Goal: Transaction & Acquisition: Obtain resource

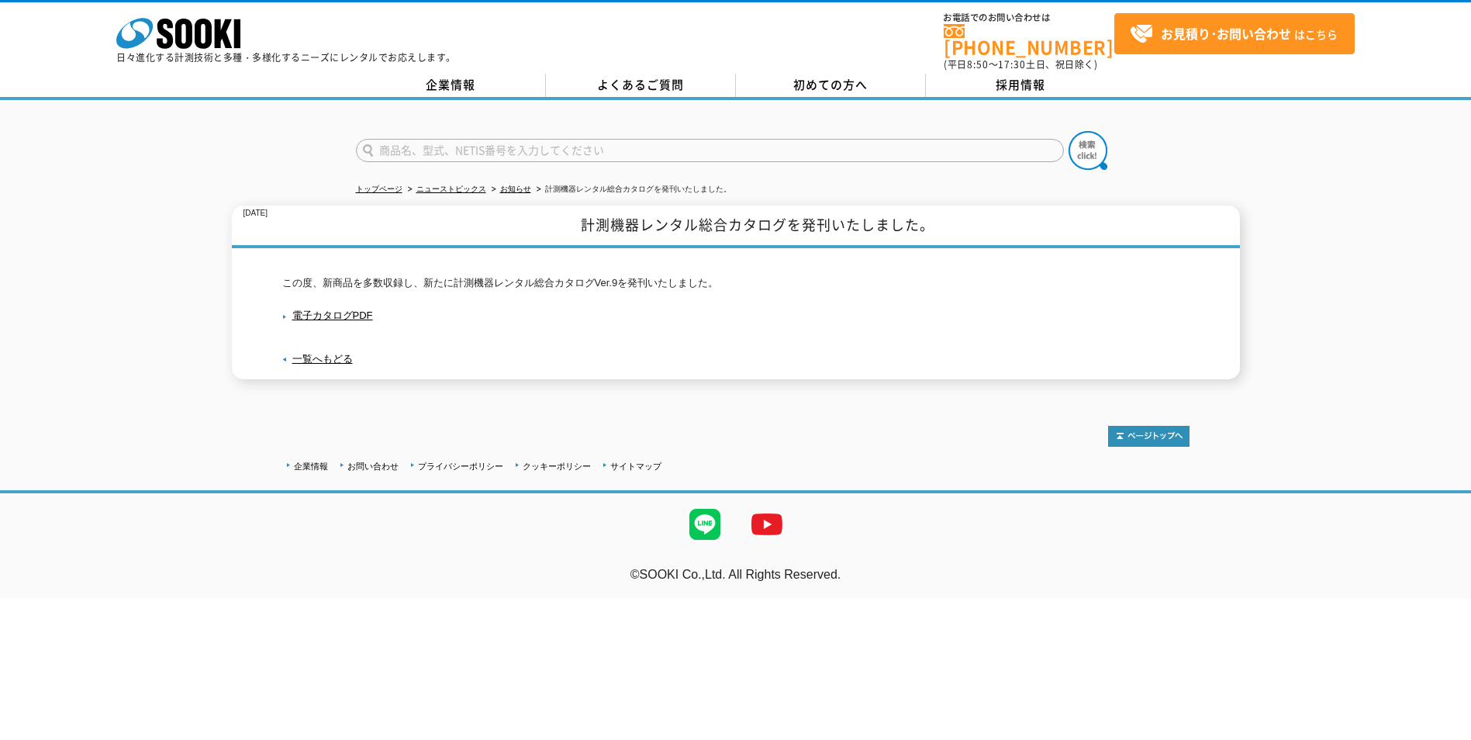
click at [521, 140] on input "text" at bounding box center [710, 150] width 708 height 23
type input "酸素・硫化水素濃度計"
click at [1078, 142] on img at bounding box center [1088, 150] width 39 height 39
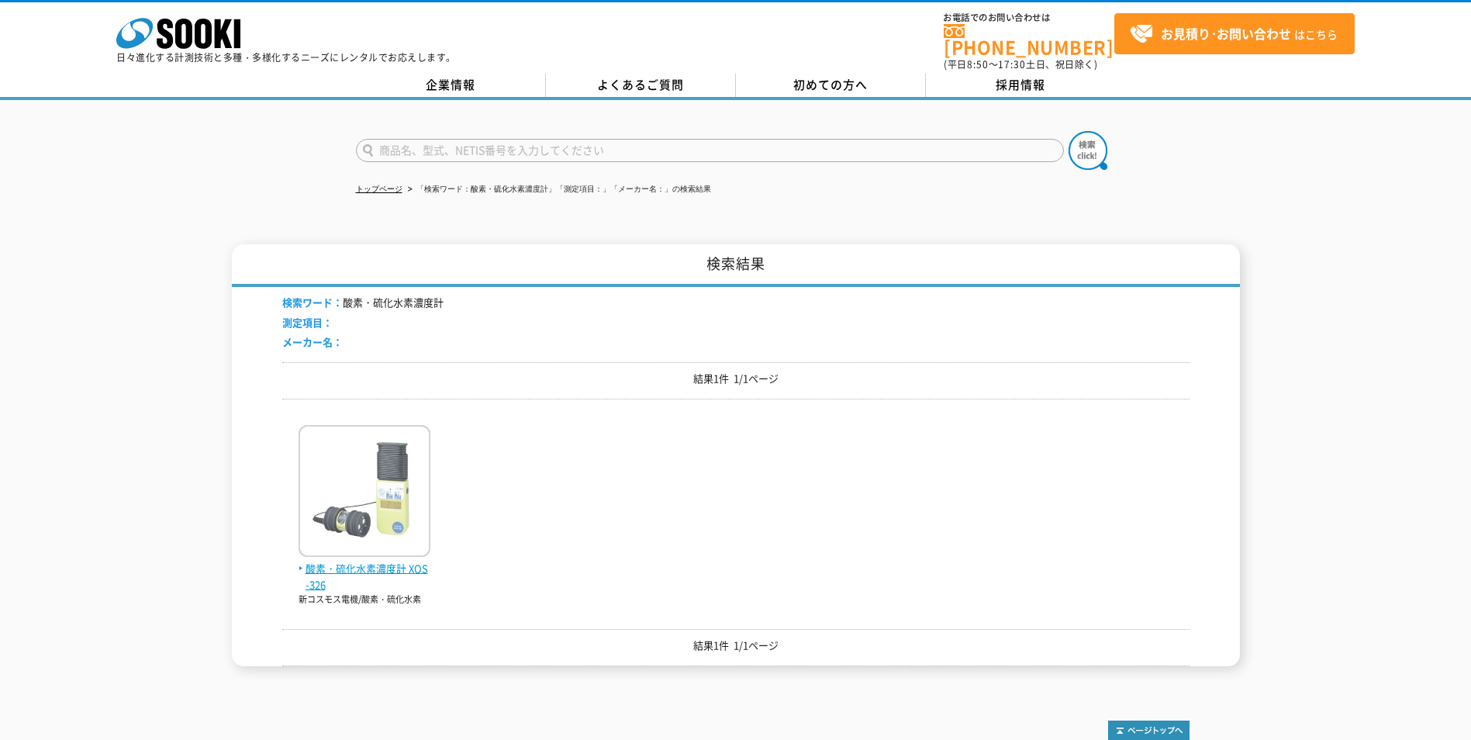
click at [377, 474] on img at bounding box center [365, 493] width 132 height 136
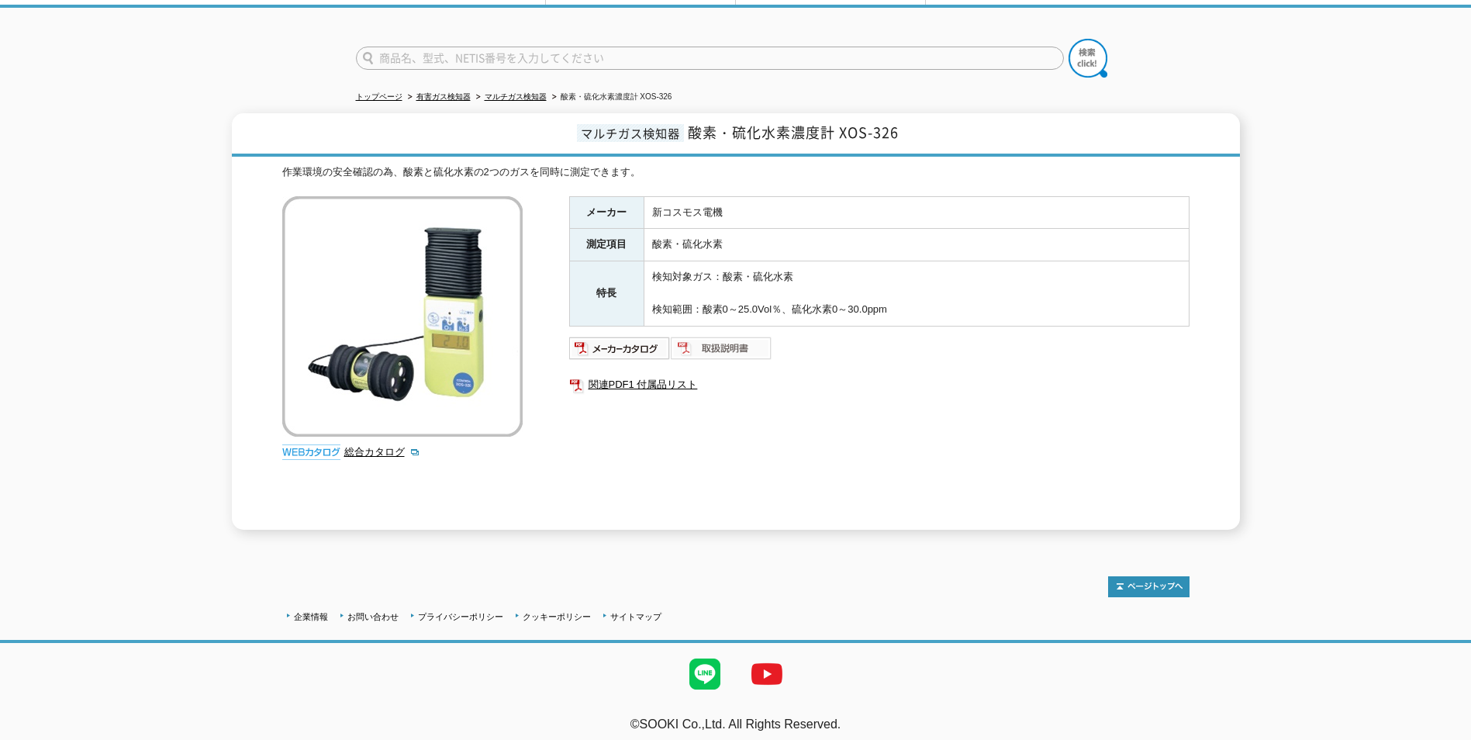
scroll to position [93, 0]
click at [628, 337] on img at bounding box center [620, 347] width 102 height 25
